Goal: Task Accomplishment & Management: Use online tool/utility

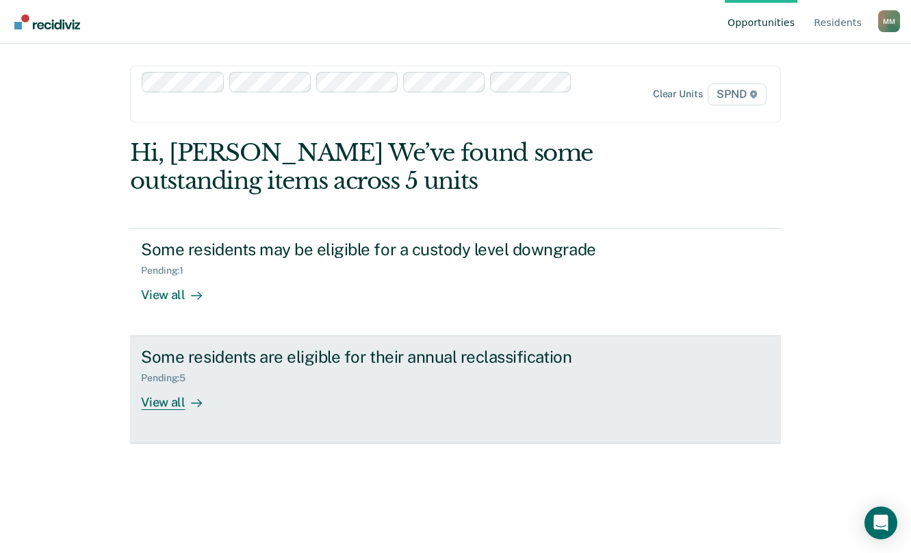
click at [179, 400] on div "View all" at bounding box center [179, 397] width 77 height 27
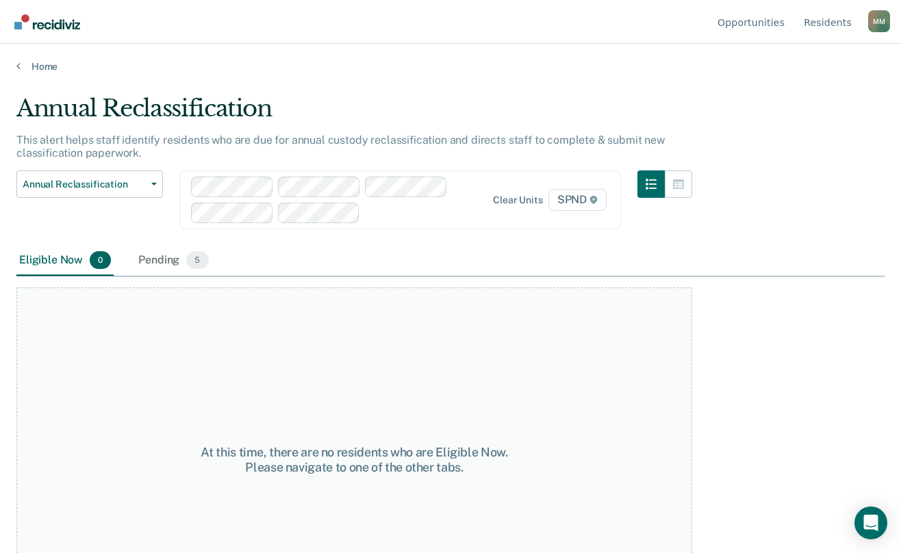
click at [46, 259] on div "Eligible Now 0" at bounding box center [64, 261] width 97 height 30
click at [168, 259] on div "Pending 5" at bounding box center [172, 261] width 75 height 30
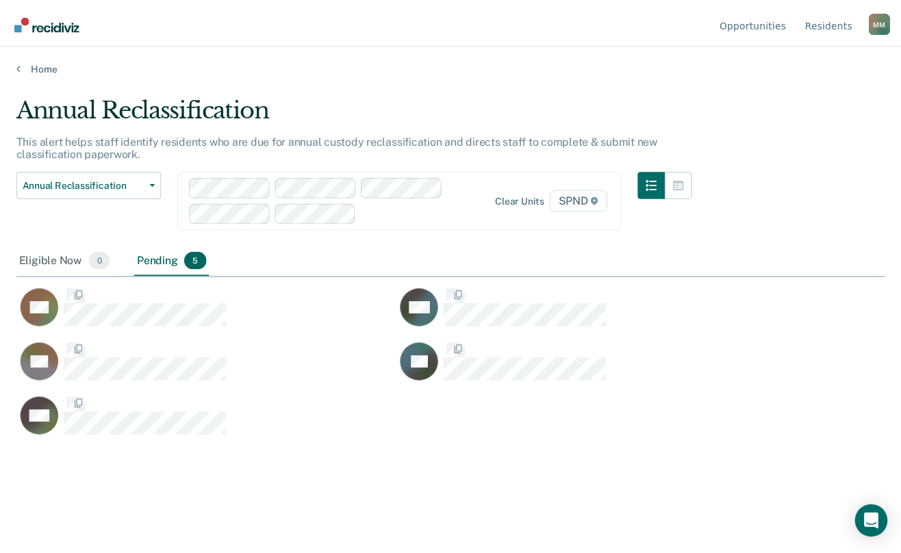
scroll to position [346, 868]
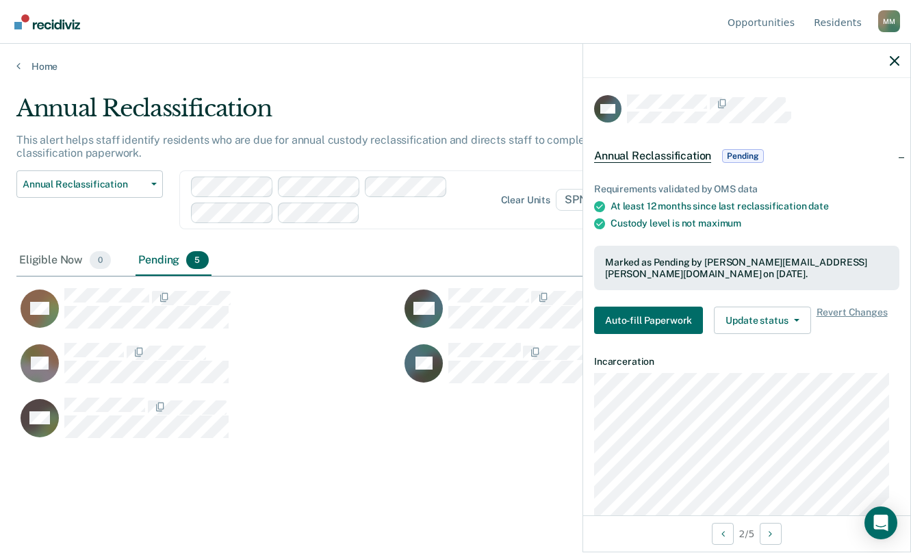
click at [901, 63] on div at bounding box center [746, 61] width 327 height 34
click at [99, 260] on span "0" at bounding box center [100, 260] width 21 height 18
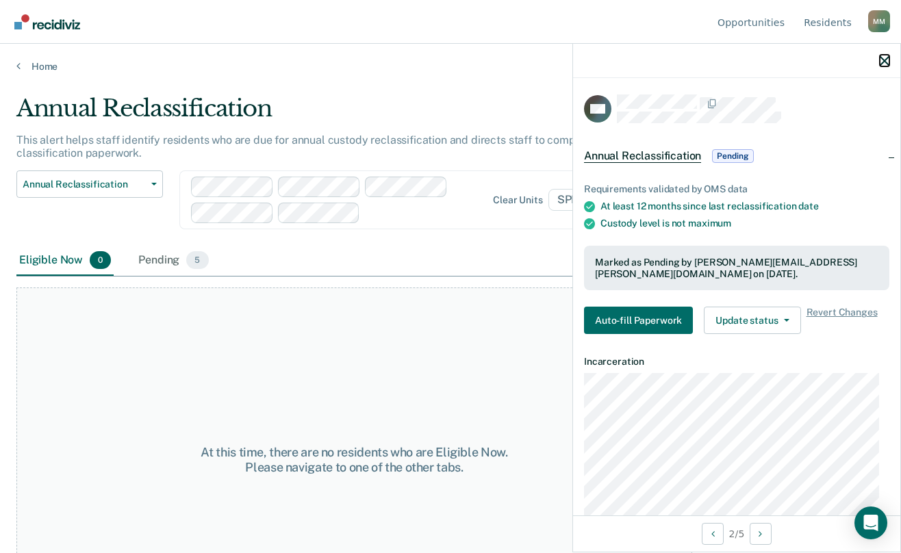
click at [888, 64] on icon "button" at bounding box center [884, 61] width 10 height 10
